Goal: Transaction & Acquisition: Purchase product/service

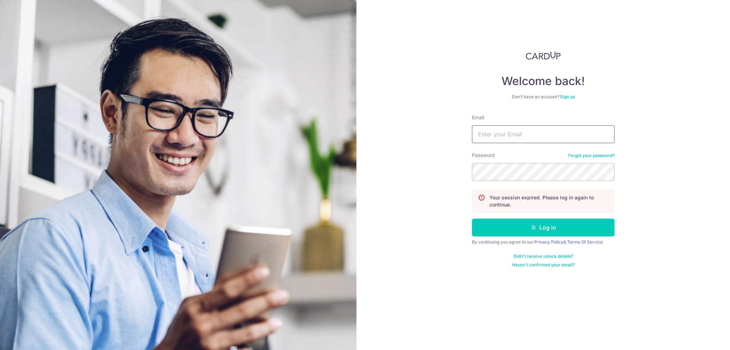
click at [534, 136] on input "Email" at bounding box center [543, 134] width 142 height 18
type input "[PERSON_NAME][EMAIL_ADDRESS][DOMAIN_NAME]"
click at [553, 233] on button "Log in" at bounding box center [543, 228] width 142 height 18
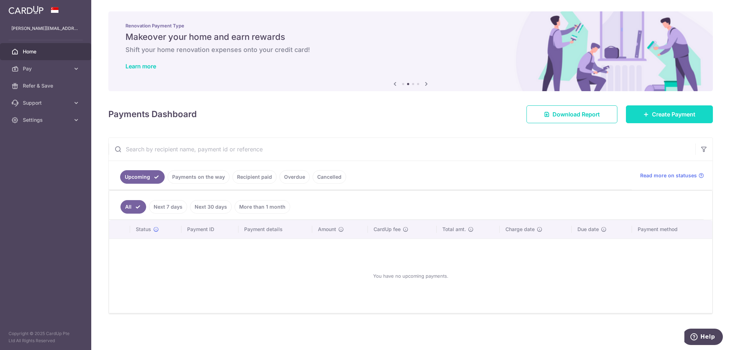
click at [648, 111] on link "Create Payment" at bounding box center [669, 114] width 87 height 18
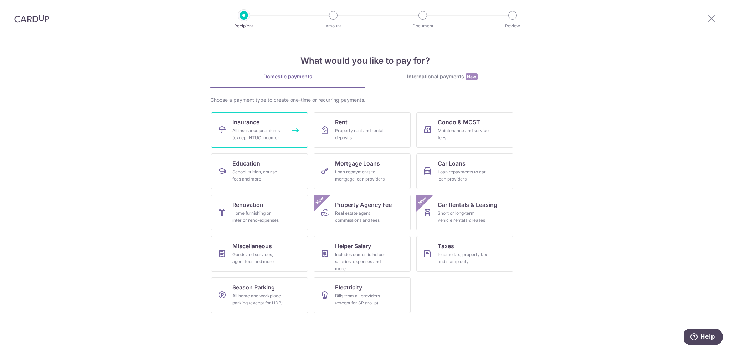
click at [249, 126] on link "Insurance All insurance premiums (except NTUC Income)" at bounding box center [259, 130] width 97 height 36
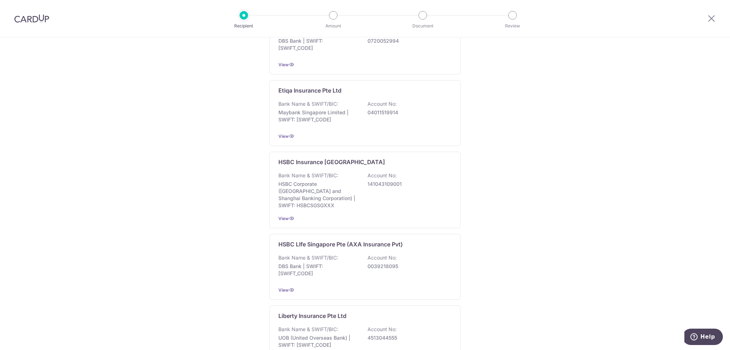
scroll to position [620, 0]
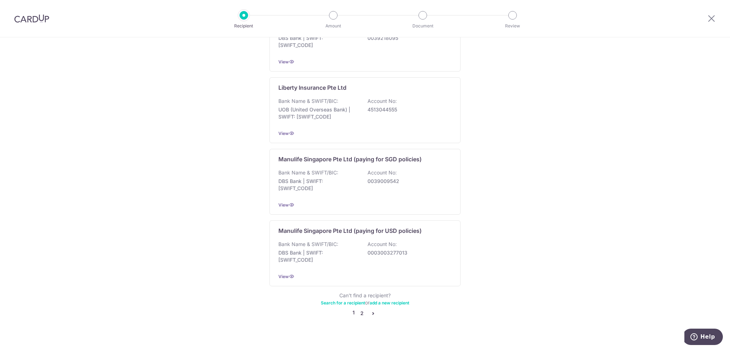
click at [361, 309] on link "2" at bounding box center [361, 313] width 9 height 9
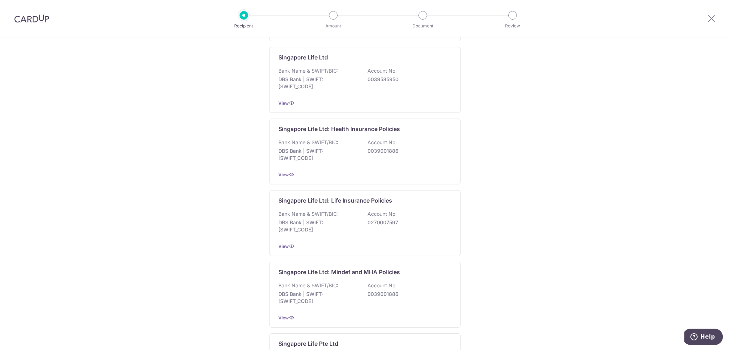
scroll to position [249, 0]
